Goal: Task Accomplishment & Management: Manage account settings

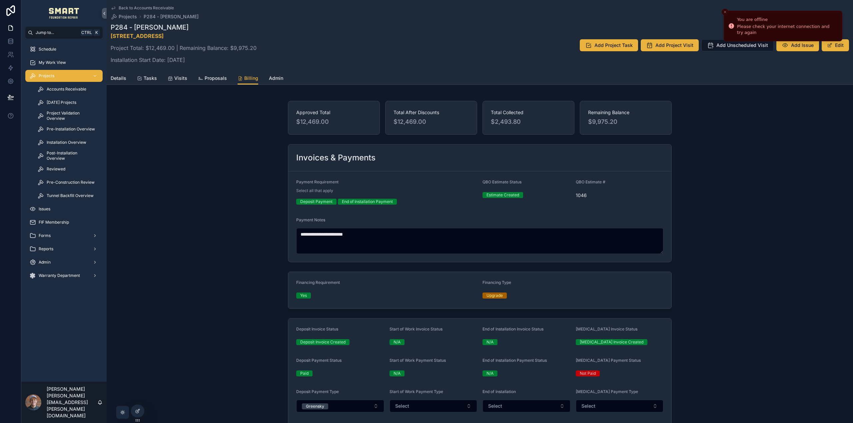
scroll to position [266, 0]
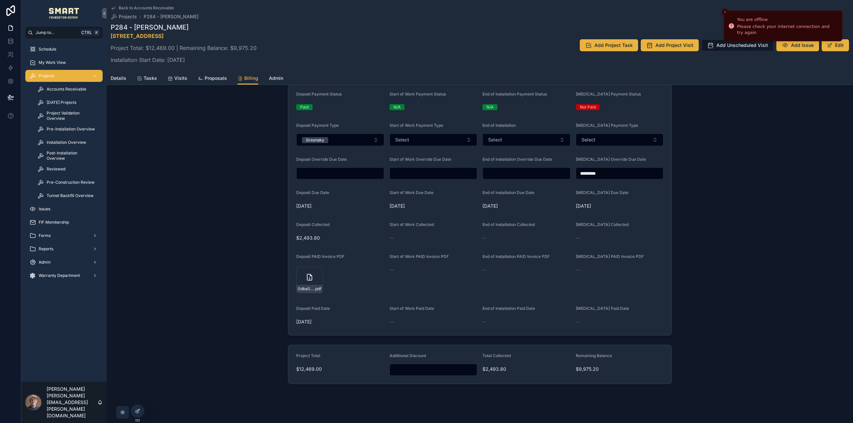
drag, startPoint x: 0, startPoint y: 0, endPoint x: 233, endPoint y: 195, distance: 304.1
click at [233, 195] on div "**********" at bounding box center [480, 109] width 746 height 555
click at [66, 114] on span "Project Validation Overview" at bounding box center [71, 116] width 49 height 11
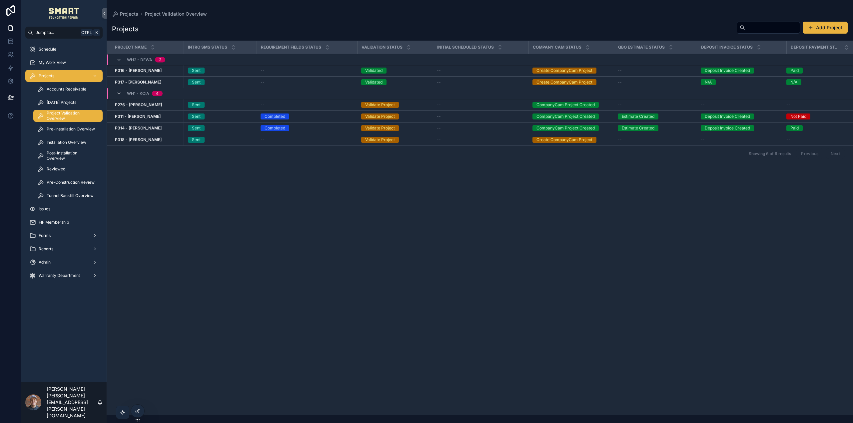
click at [147, 140] on strong "P318 - [PERSON_NAME]" at bounding box center [138, 139] width 47 height 5
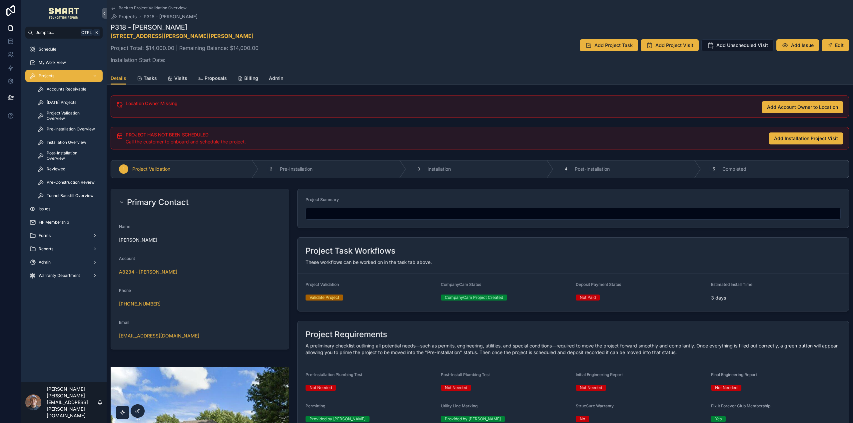
click at [154, 79] on span "Tasks" at bounding box center [150, 78] width 13 height 7
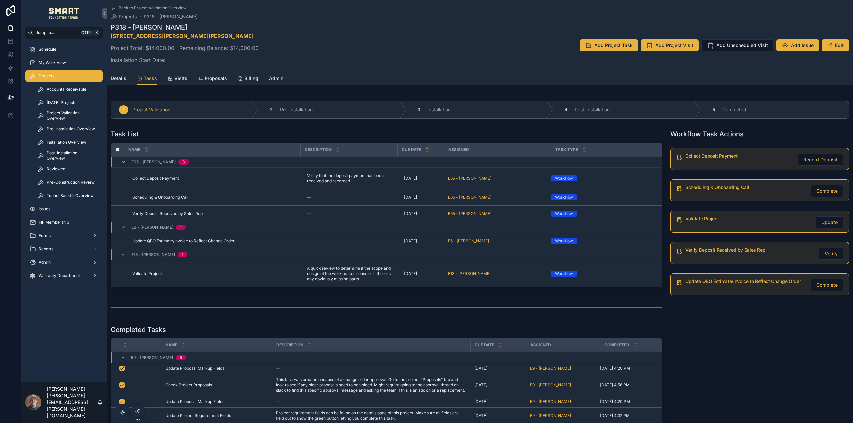
click at [119, 79] on span "Details" at bounding box center [119, 78] width 16 height 7
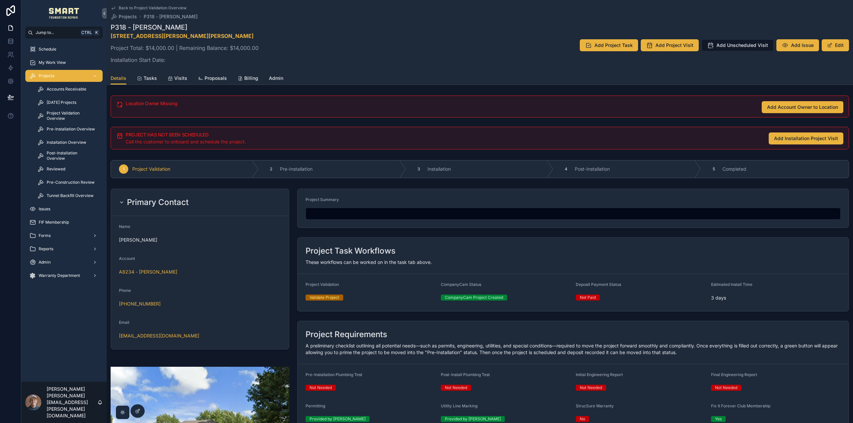
click at [151, 77] on span "Tasks" at bounding box center [150, 78] width 13 height 7
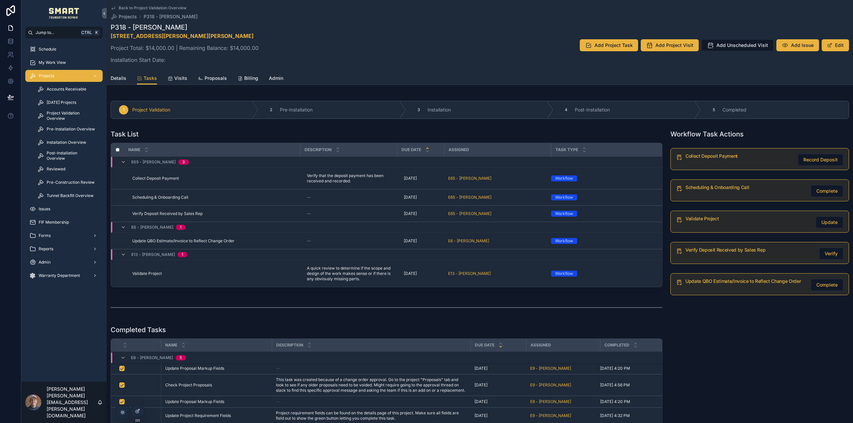
click at [122, 79] on span "Details" at bounding box center [119, 78] width 16 height 7
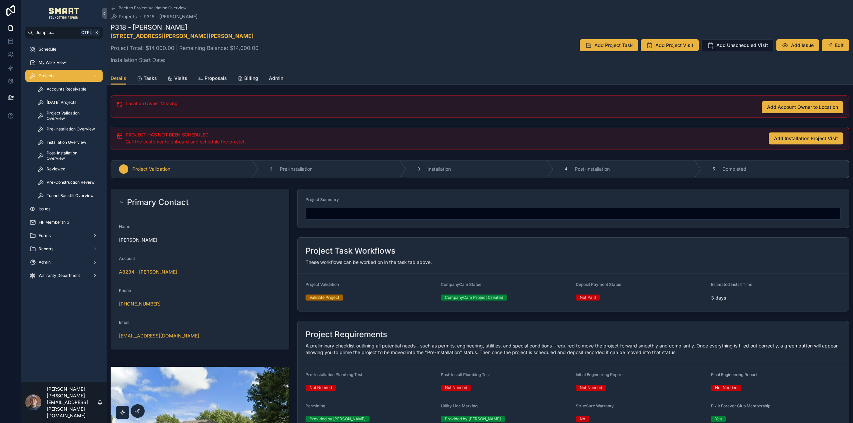
click at [141, 406] on div at bounding box center [137, 411] width 13 height 13
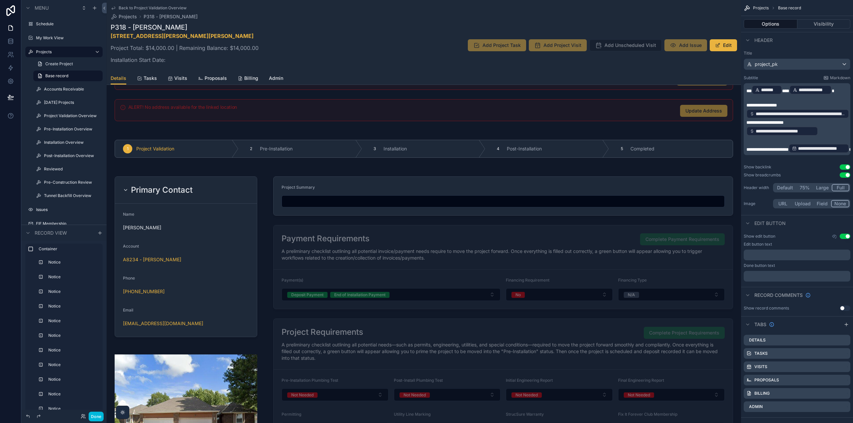
scroll to position [433, 0]
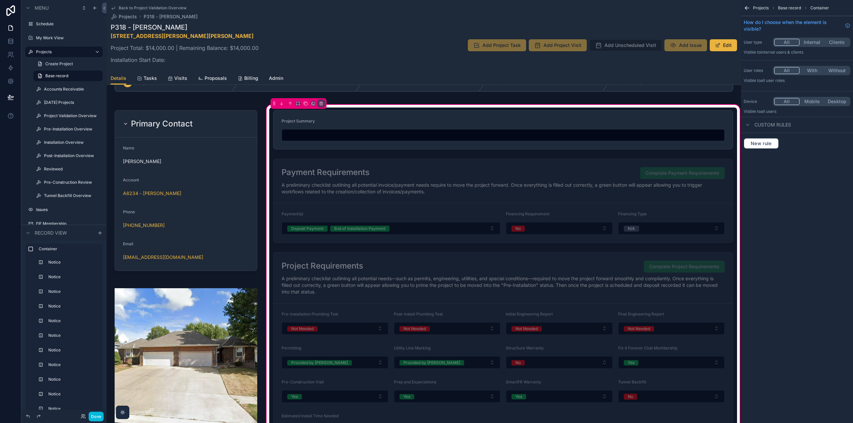
click at [415, 269] on div "scrollable content" at bounding box center [503, 348] width 468 height 197
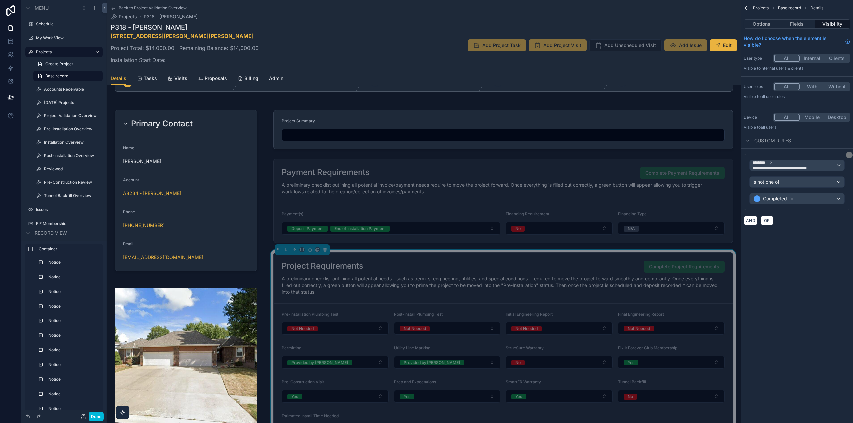
click at [799, 21] on button "Fields" at bounding box center [796, 23] width 35 height 9
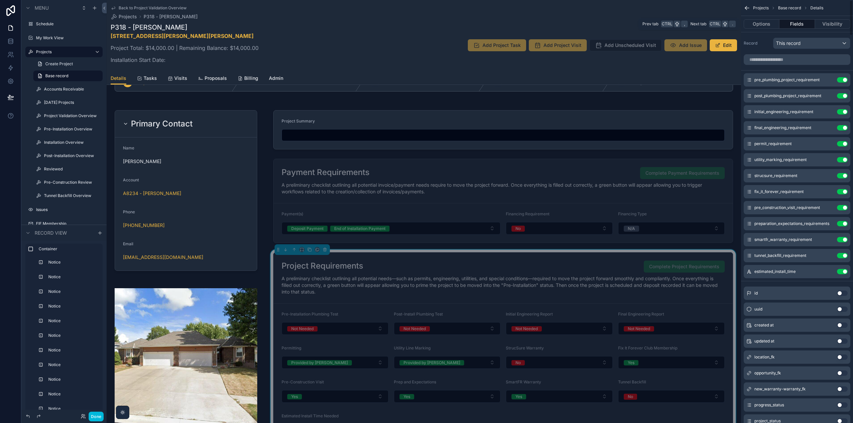
click at [773, 24] on button "Options" at bounding box center [761, 23] width 36 height 9
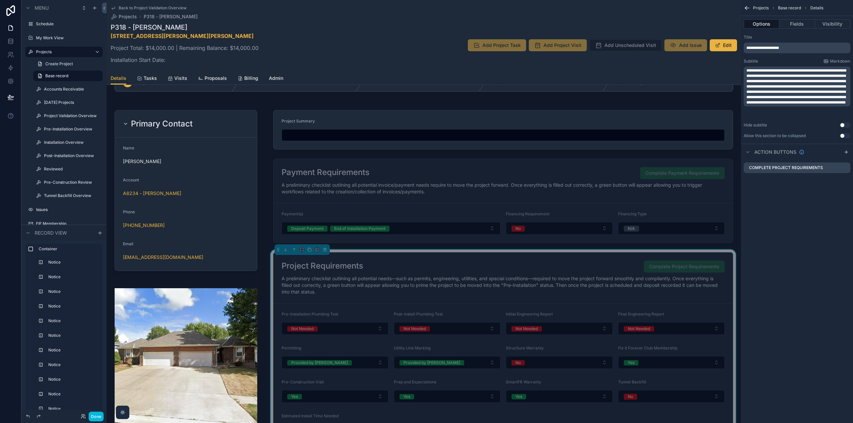
click at [0, 0] on icon "scrollable content" at bounding box center [0, 0] width 0 height 0
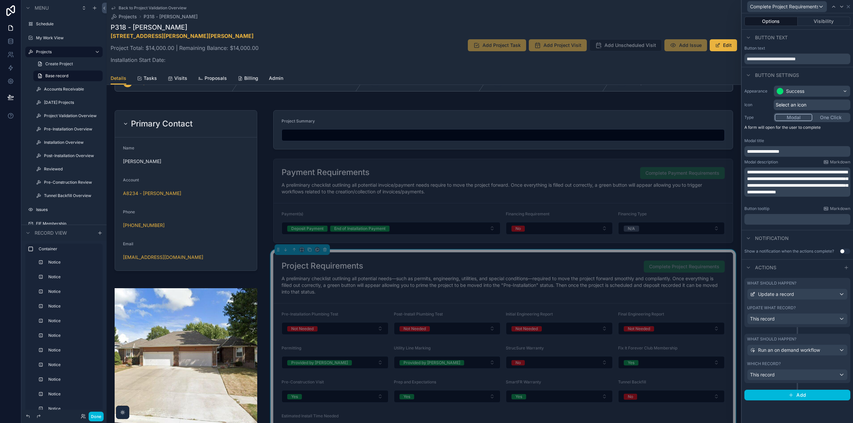
click at [829, 23] on button "Visibility" at bounding box center [823, 21] width 53 height 9
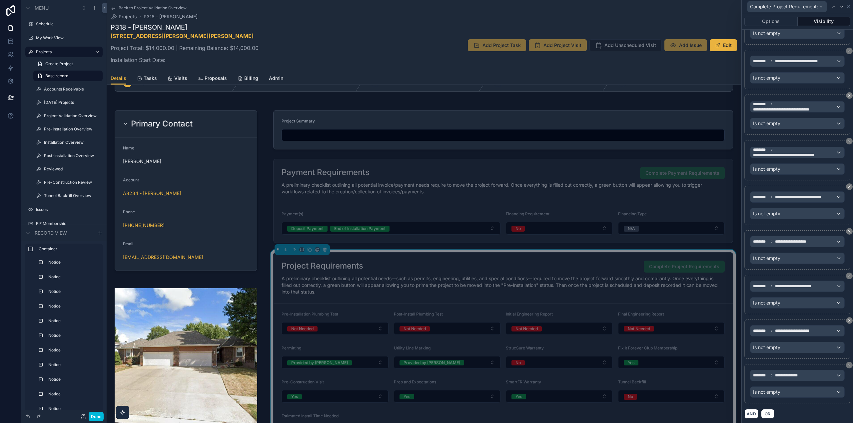
scroll to position [418, 0]
click at [847, 230] on icon at bounding box center [849, 230] width 4 height 4
click at [847, 365] on icon at bounding box center [849, 364] width 4 height 4
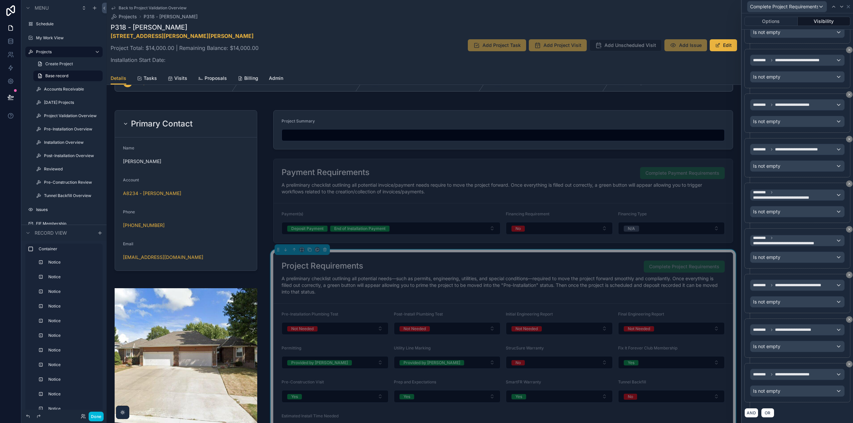
click at [847, 365] on icon at bounding box center [849, 364] width 4 height 4
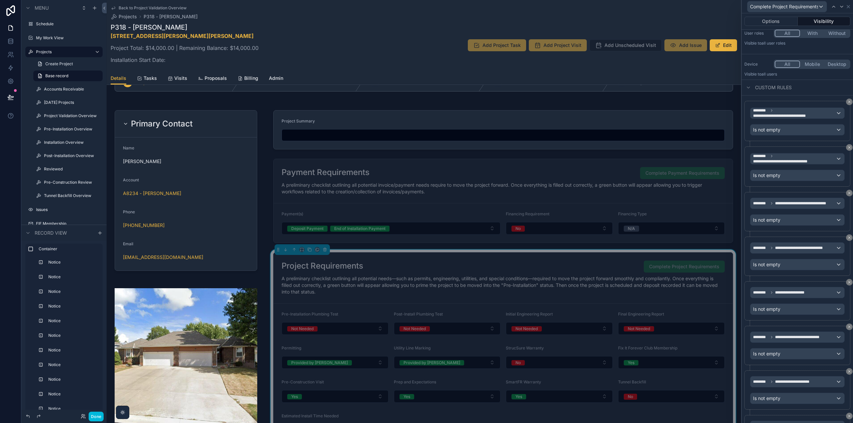
scroll to position [0, 0]
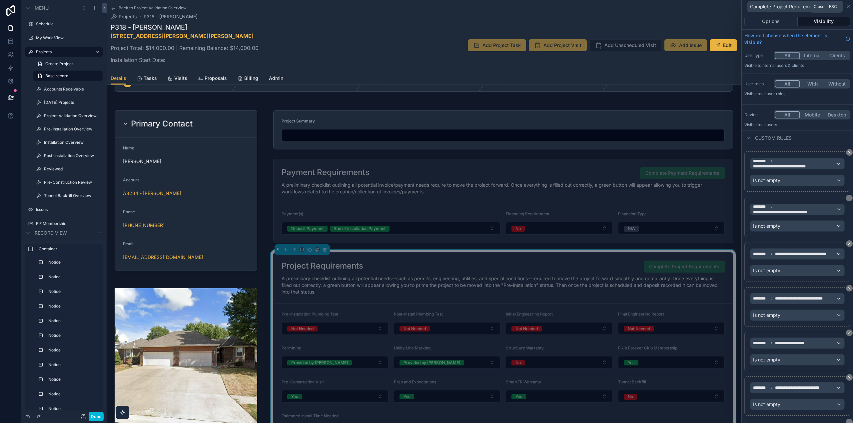
click at [850, 5] on icon at bounding box center [847, 6] width 5 height 5
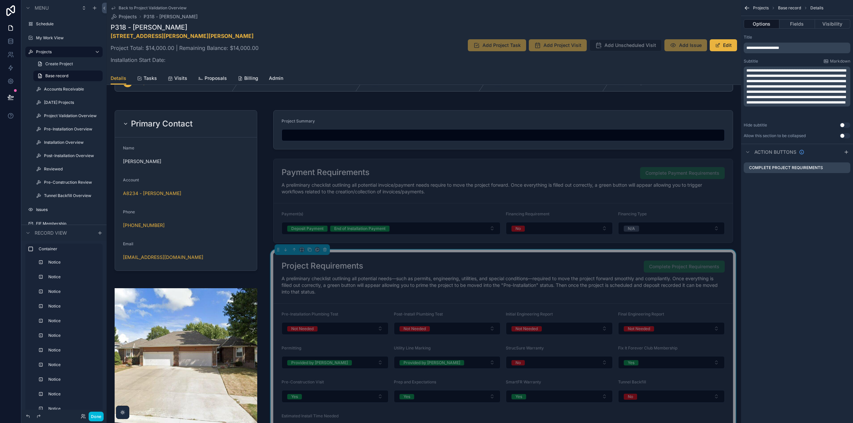
click at [94, 418] on button "Done" at bounding box center [96, 417] width 15 height 10
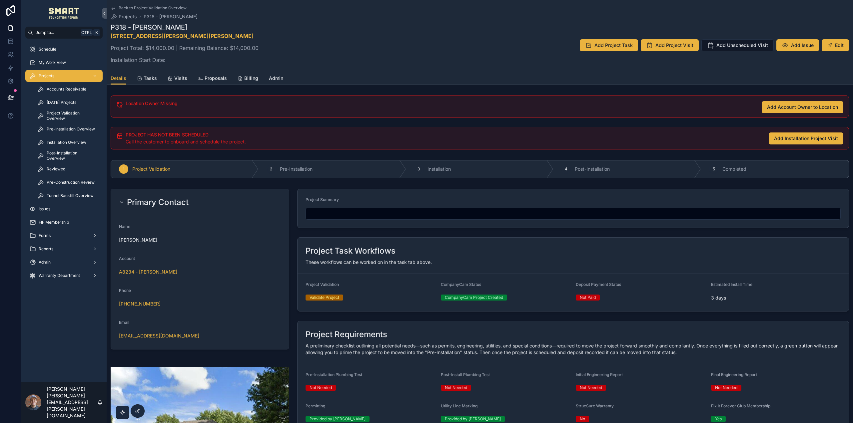
drag, startPoint x: 136, startPoint y: 411, endPoint x: 168, endPoint y: 401, distance: 33.5
click at [136, 411] on icon at bounding box center [137, 411] width 5 height 5
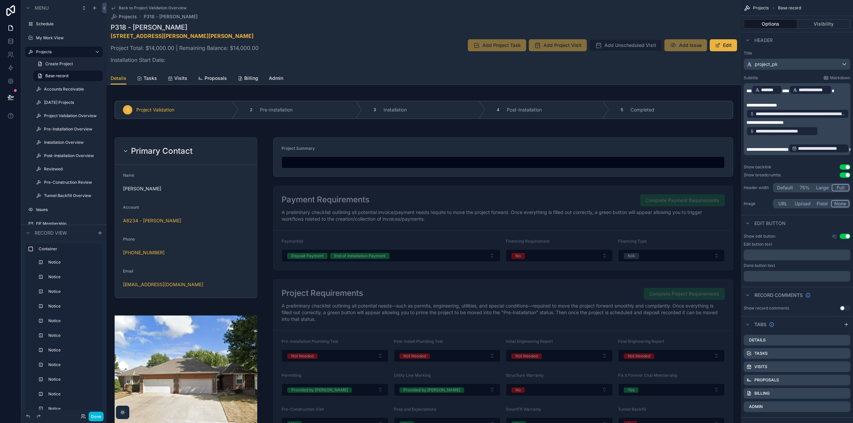
scroll to position [400, 0]
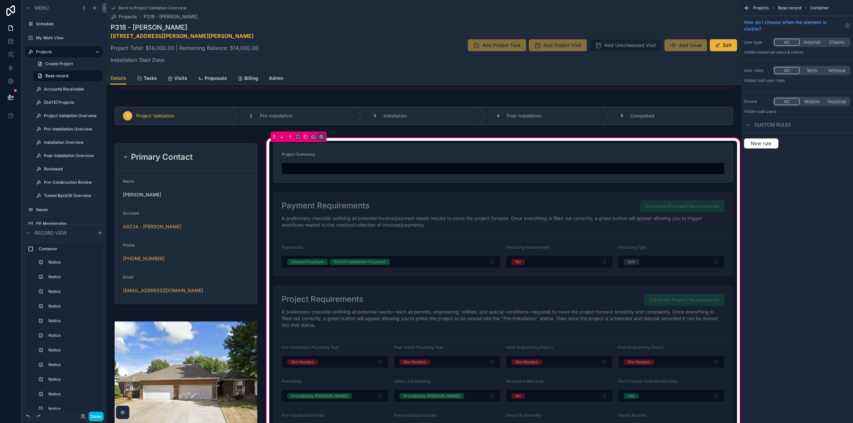
click at [620, 227] on div "scrollable content" at bounding box center [503, 234] width 468 height 90
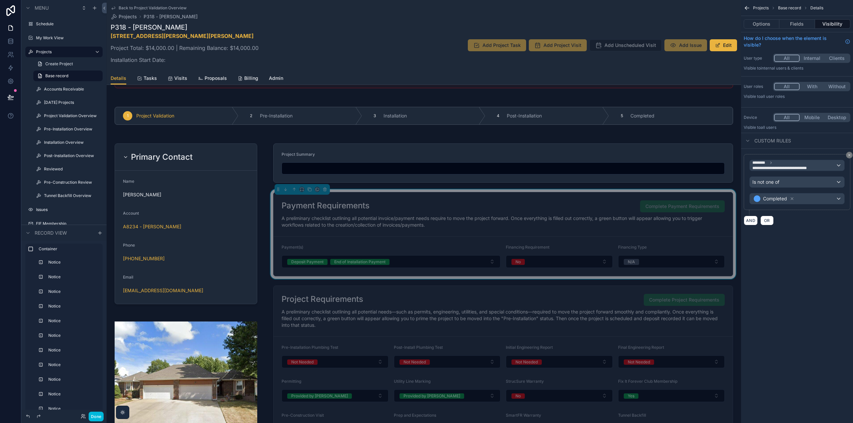
click at [765, 26] on button "Options" at bounding box center [761, 23] width 36 height 9
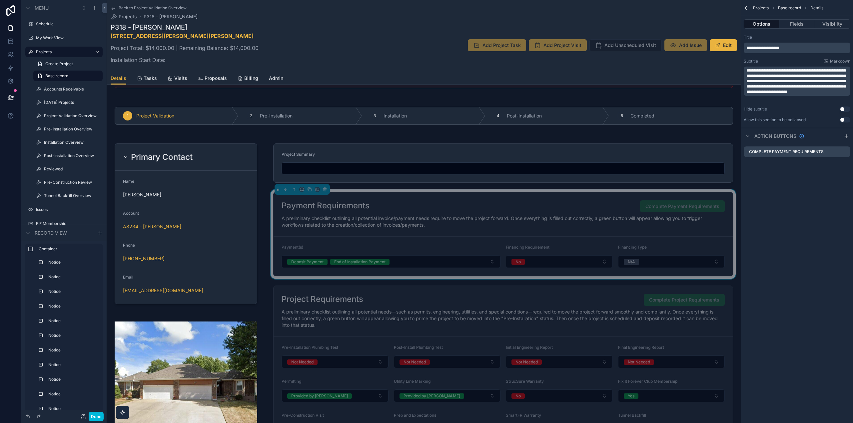
click at [0, 0] on icon "scrollable content" at bounding box center [0, 0] width 0 height 0
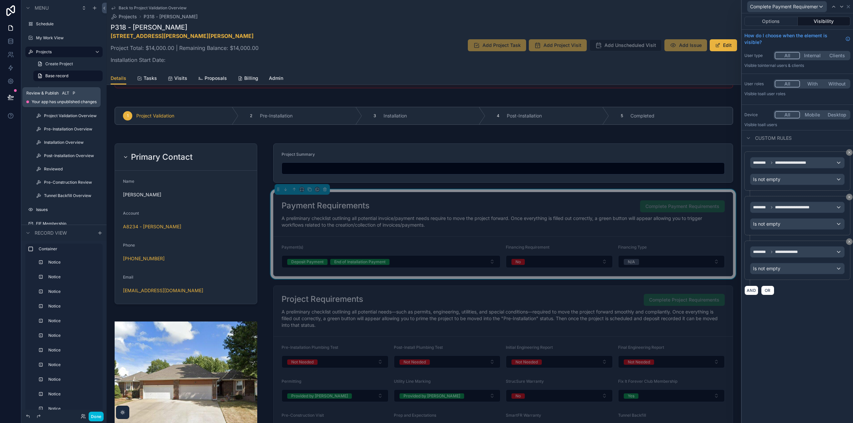
click at [9, 101] on button at bounding box center [10, 97] width 15 height 19
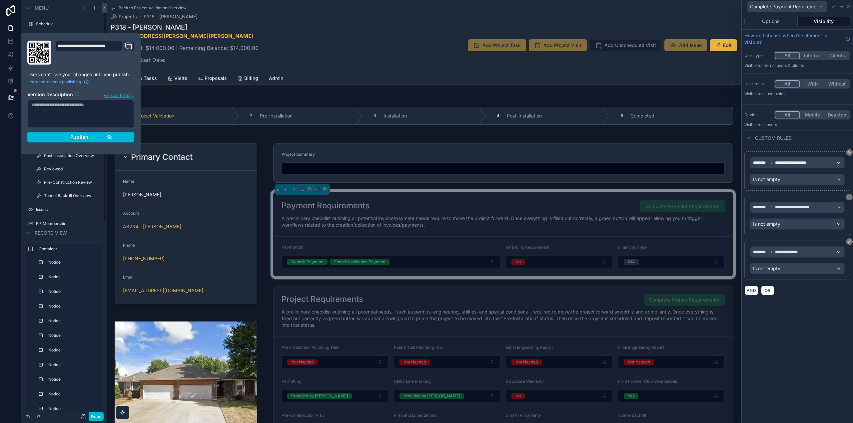
click at [97, 138] on div "Publish" at bounding box center [80, 137] width 63 height 6
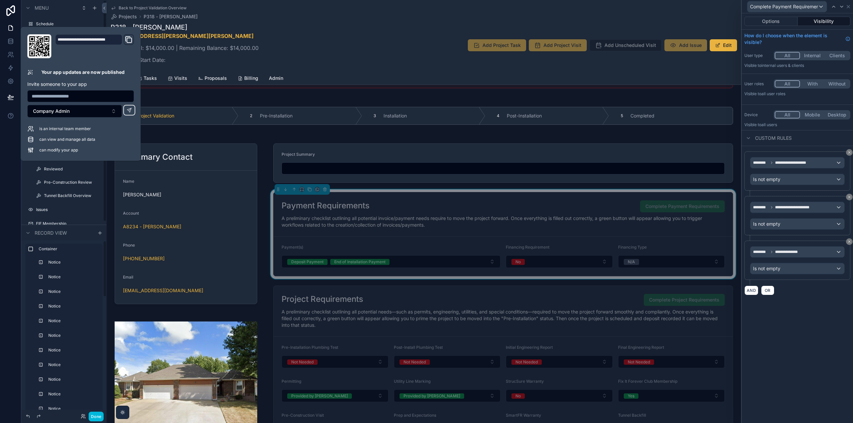
click at [337, 68] on div "P318 - [PERSON_NAME] [STREET_ADDRESS][PERSON_NAME][PERSON_NAME] Project Total: …" at bounding box center [424, 45] width 626 height 45
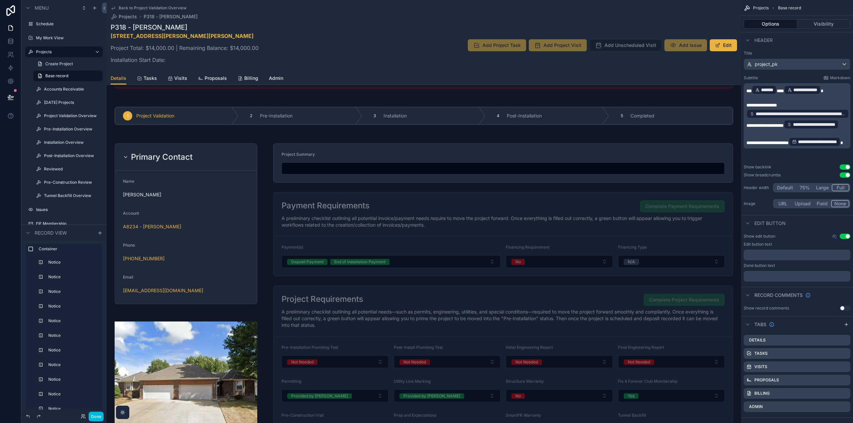
click at [95, 417] on button "Done" at bounding box center [96, 417] width 15 height 10
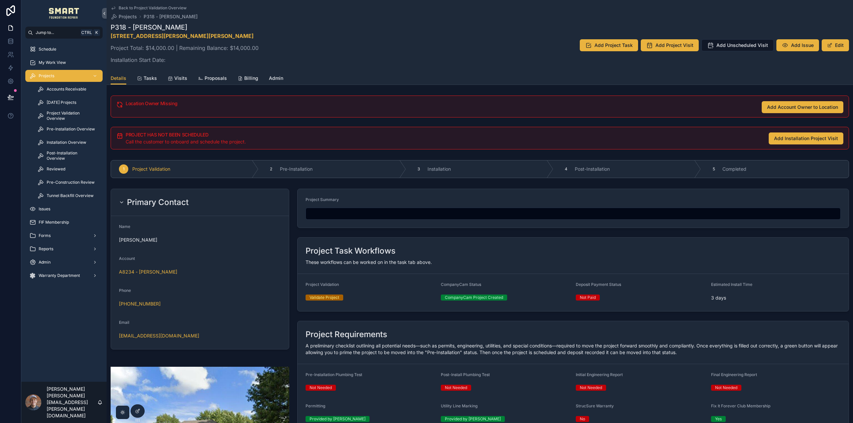
click at [802, 110] on span "Add Account Owner to Location" at bounding box center [802, 107] width 71 height 7
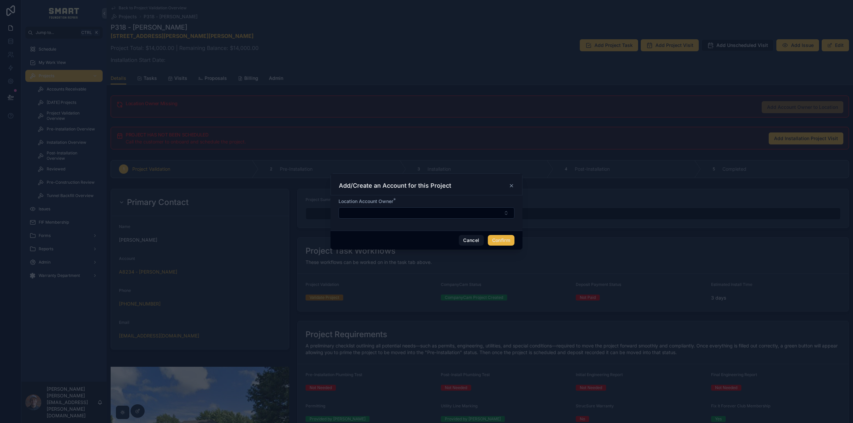
click at [419, 209] on button "Select Button" at bounding box center [426, 212] width 176 height 11
click at [462, 190] on div "Add/Create an Account for this Project" at bounding box center [426, 185] width 192 height 22
click at [512, 184] on icon at bounding box center [511, 185] width 5 height 5
